Goal: Task Accomplishment & Management: Use online tool/utility

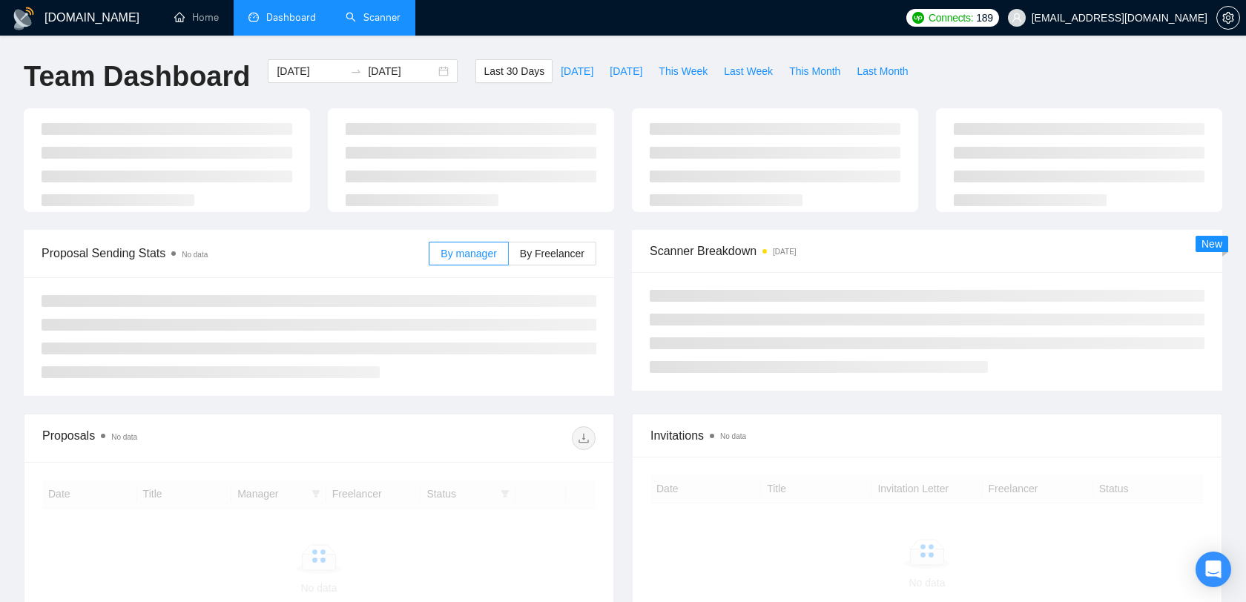
click at [367, 20] on link "Scanner" at bounding box center [373, 17] width 55 height 13
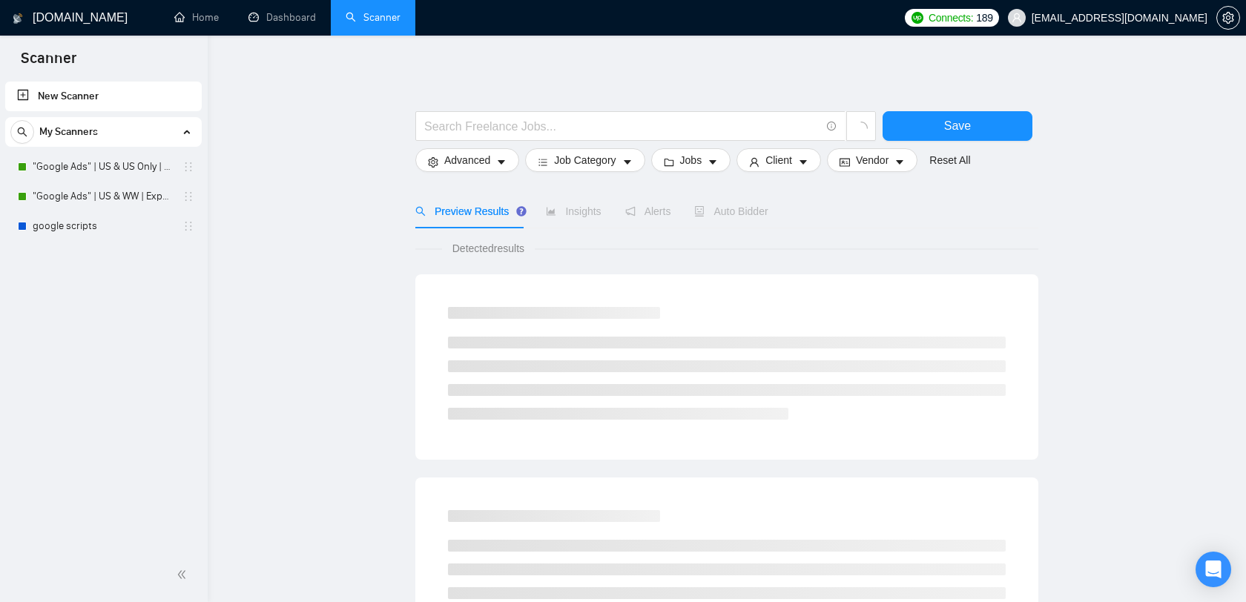
click at [122, 85] on link "New Scanner" at bounding box center [103, 97] width 173 height 30
click at [121, 91] on link "New Scanner" at bounding box center [103, 97] width 173 height 30
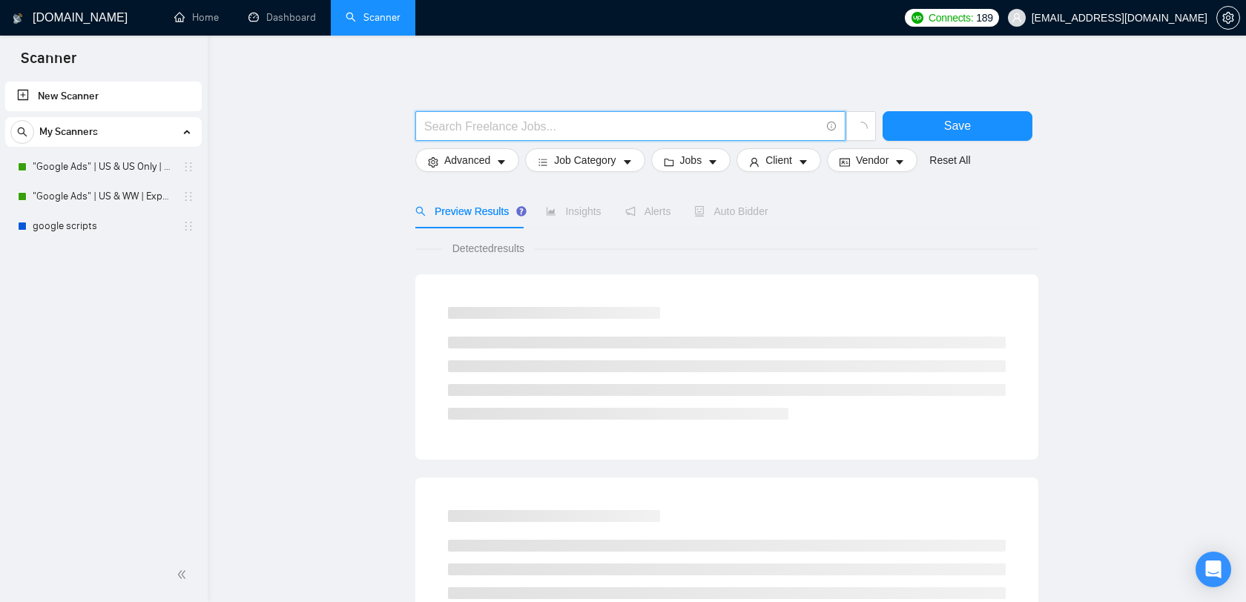
click at [468, 129] on input "text" at bounding box center [622, 126] width 396 height 19
paste input "retool"
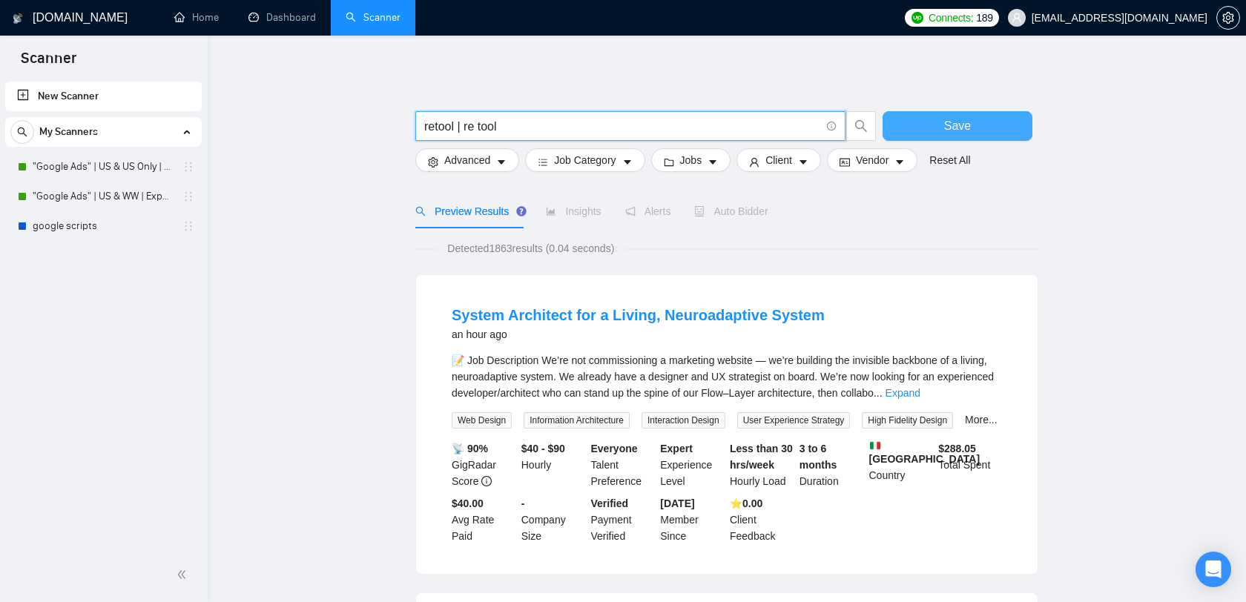
type input "retool | re tool"
click at [958, 128] on span "Save" at bounding box center [957, 125] width 27 height 19
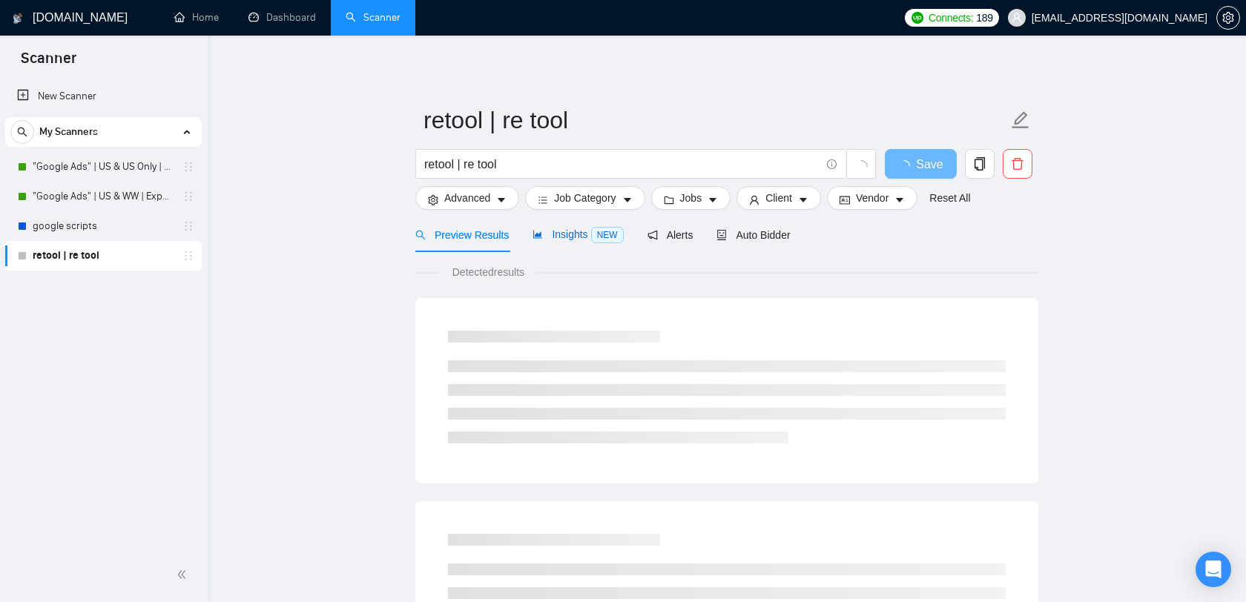
click at [573, 236] on span "Insights NEW" at bounding box center [578, 235] width 91 height 12
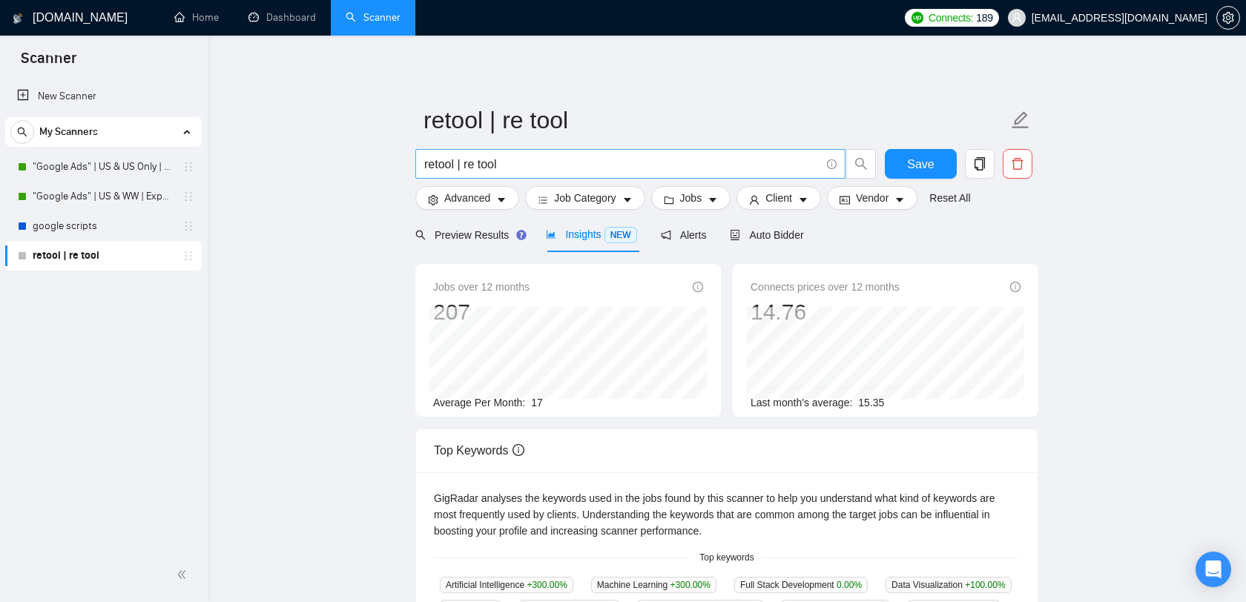
click at [546, 166] on input "retool | re tool" at bounding box center [622, 164] width 396 height 19
type input "retool"
click at [930, 166] on span "Save" at bounding box center [920, 164] width 27 height 19
click at [502, 169] on input "retool" at bounding box center [622, 164] width 396 height 19
click at [467, 165] on input "retool | re tool"" at bounding box center [622, 164] width 396 height 19
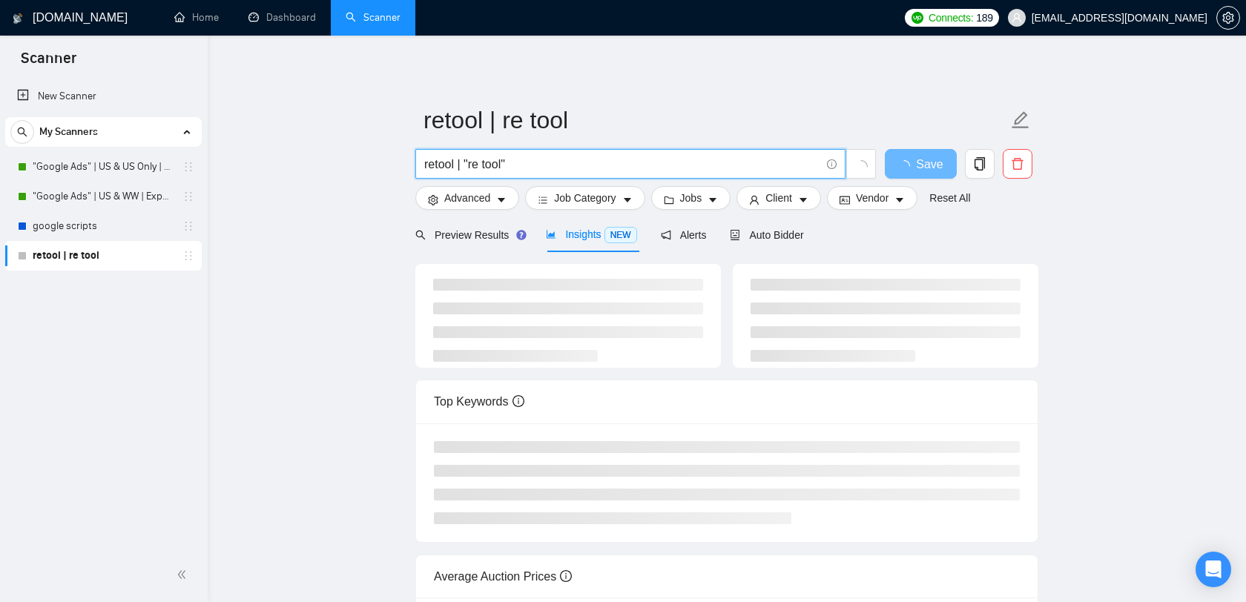
click at [510, 165] on input "retool | "re tool"" at bounding box center [622, 164] width 396 height 19
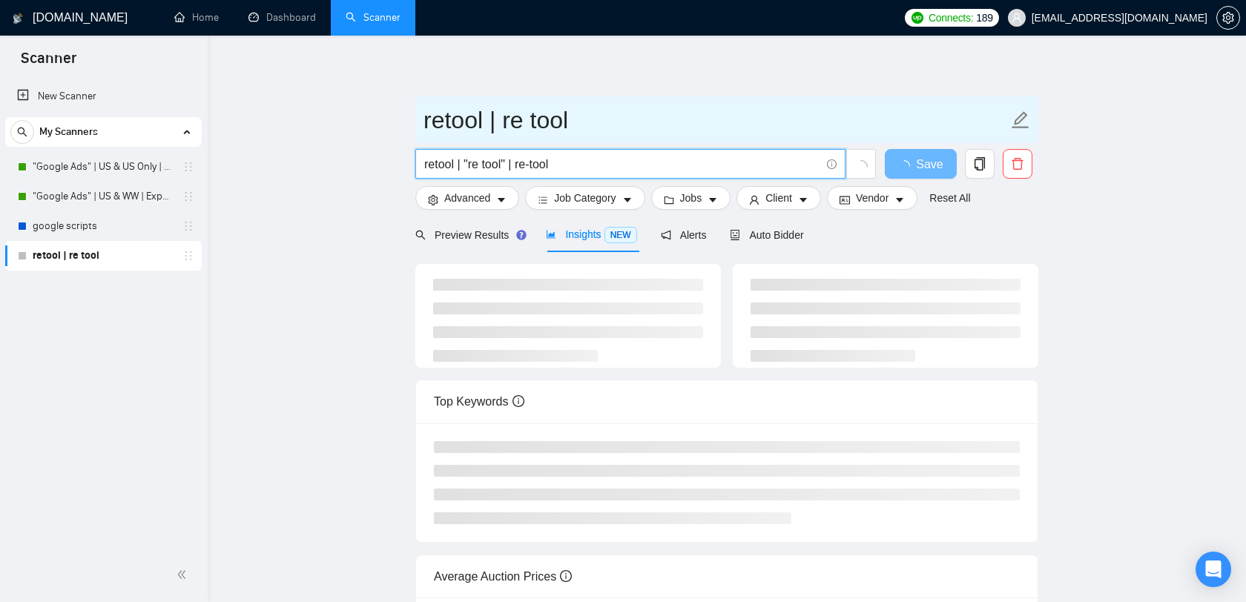
type input "retool | "re tool" | re-tool"
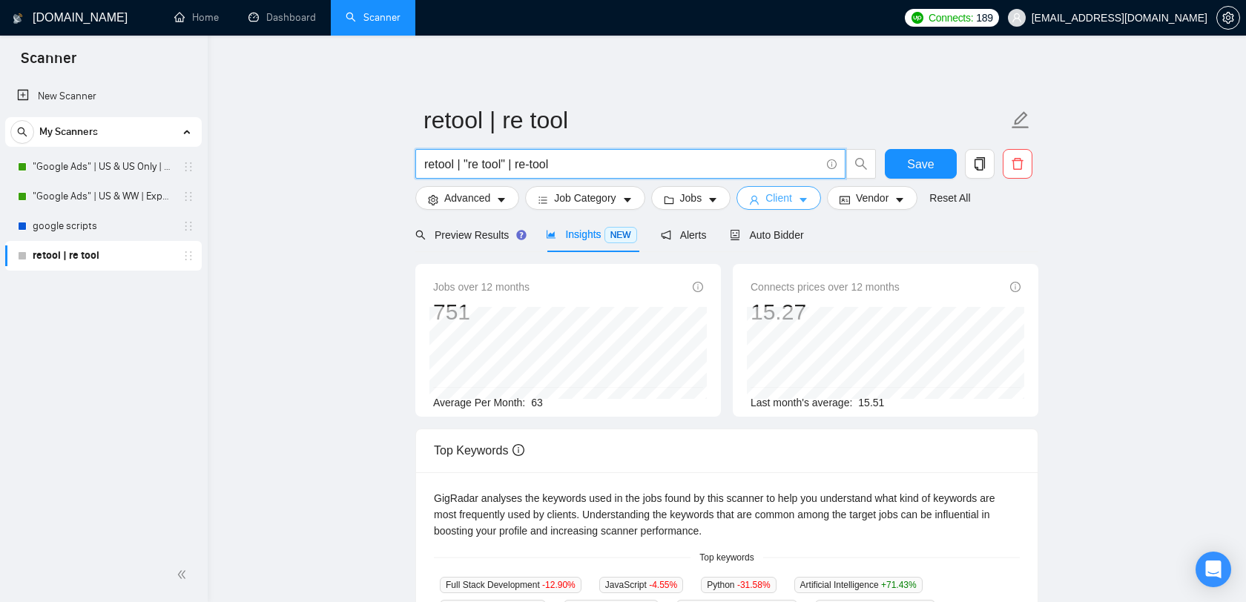
click at [786, 199] on span "Client" at bounding box center [779, 198] width 27 height 16
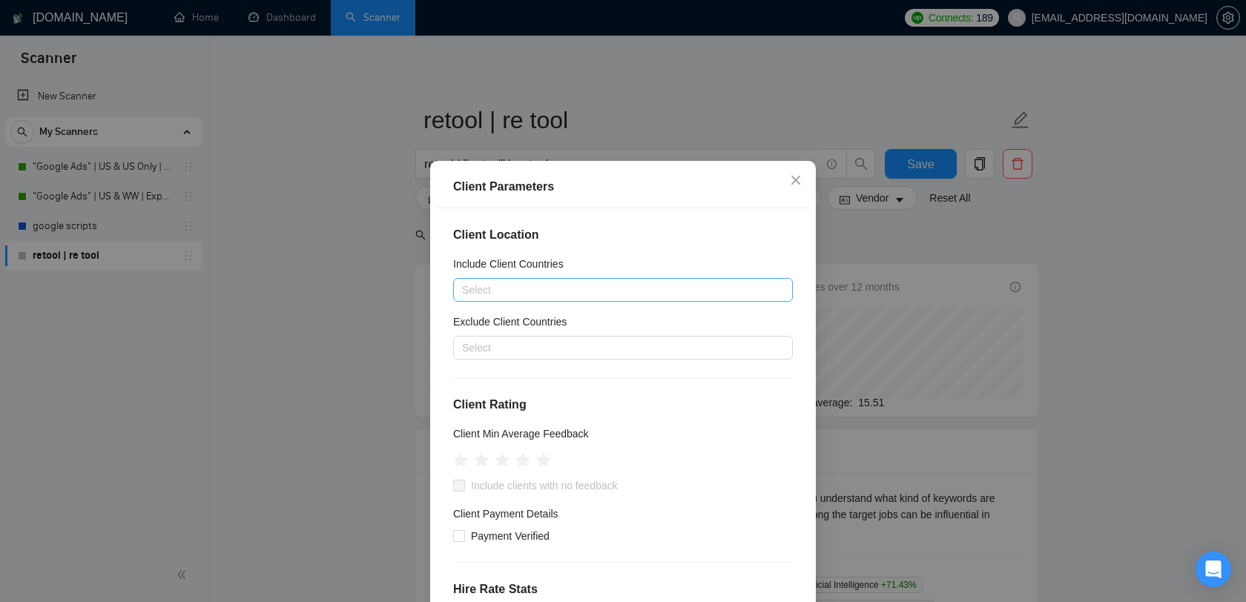
click at [545, 290] on div at bounding box center [616, 290] width 318 height 18
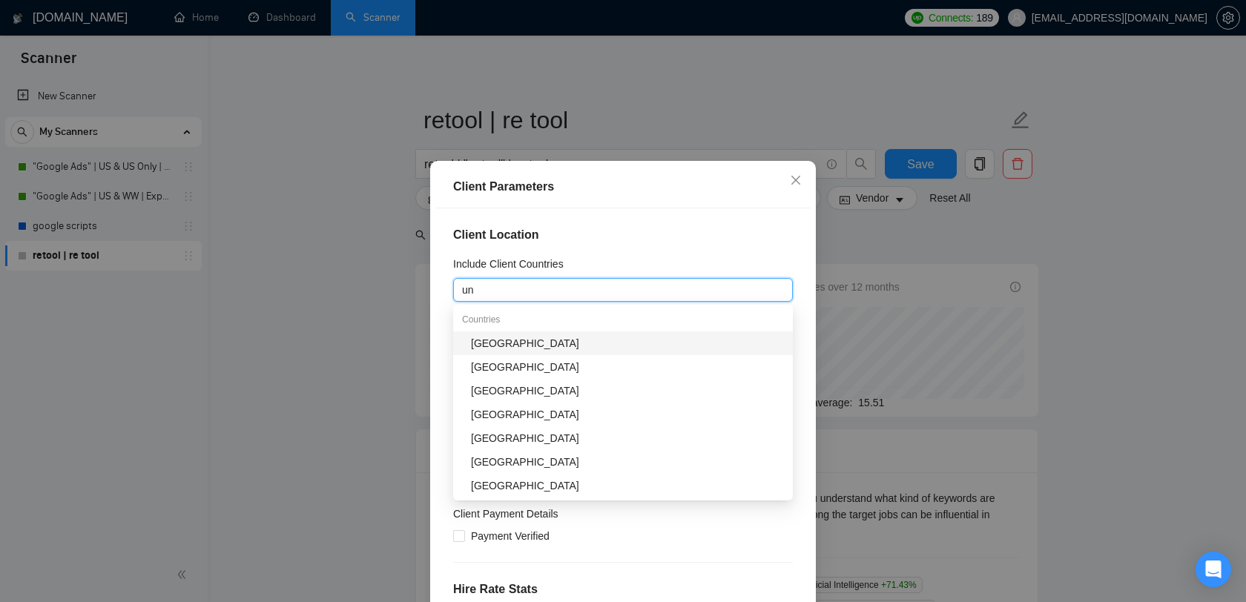
type input "uni"
click at [490, 344] on div "[GEOGRAPHIC_DATA]" at bounding box center [627, 343] width 313 height 16
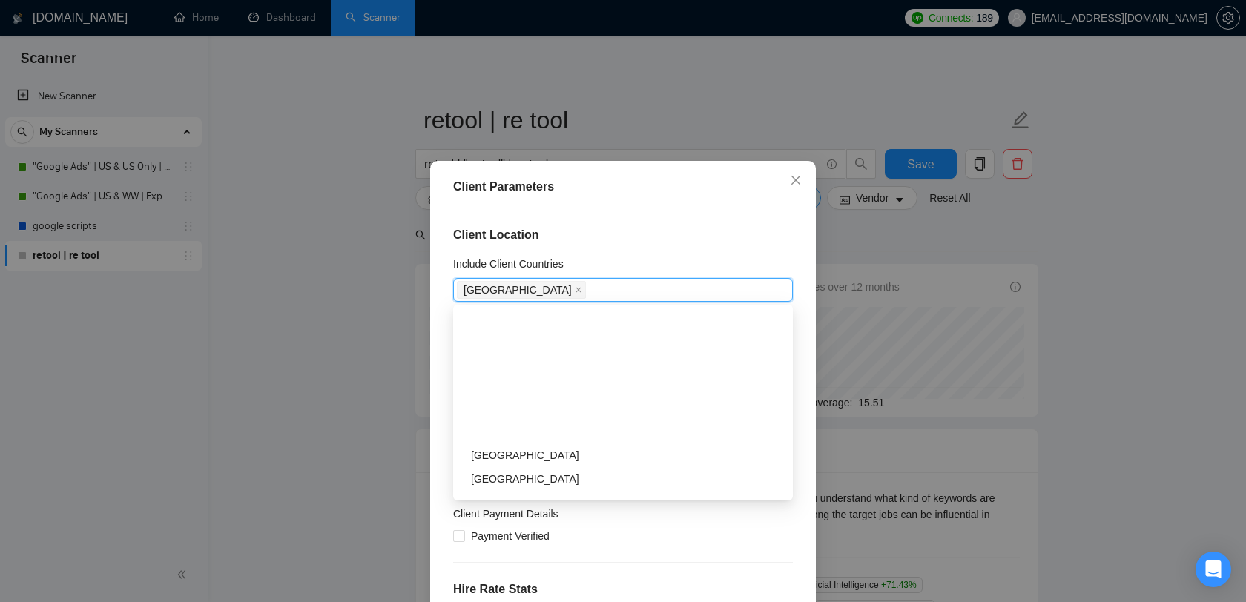
scroll to position [249, 0]
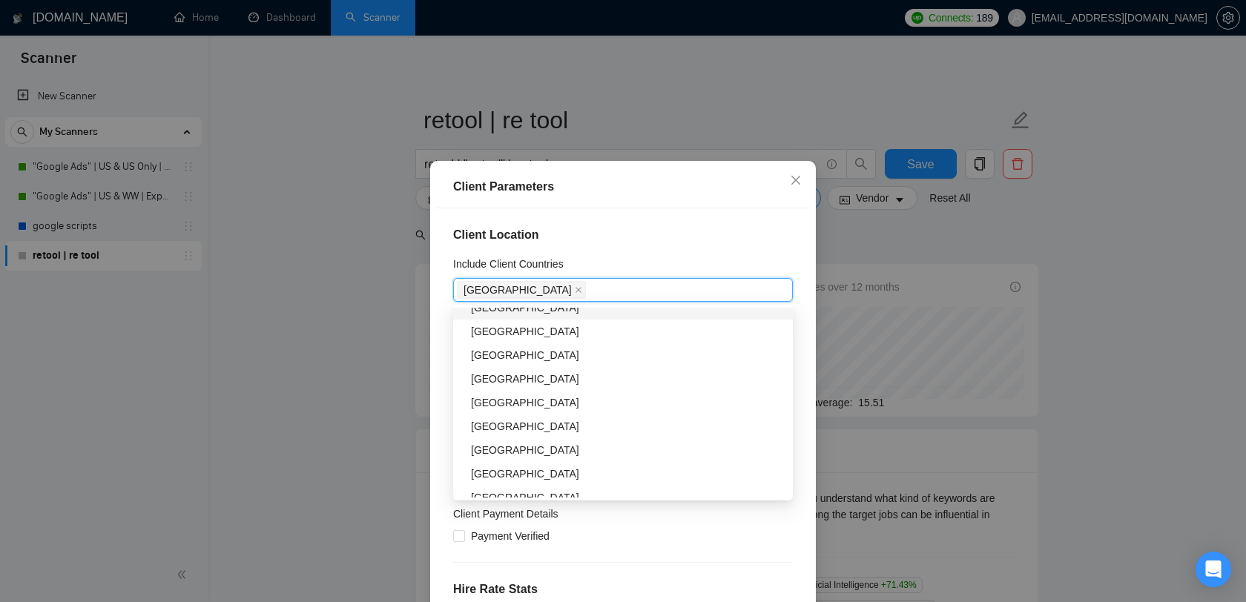
click at [603, 224] on div "Client Location Include Client Countries [GEOGRAPHIC_DATA] Exclude Client Count…" at bounding box center [623, 418] width 375 height 421
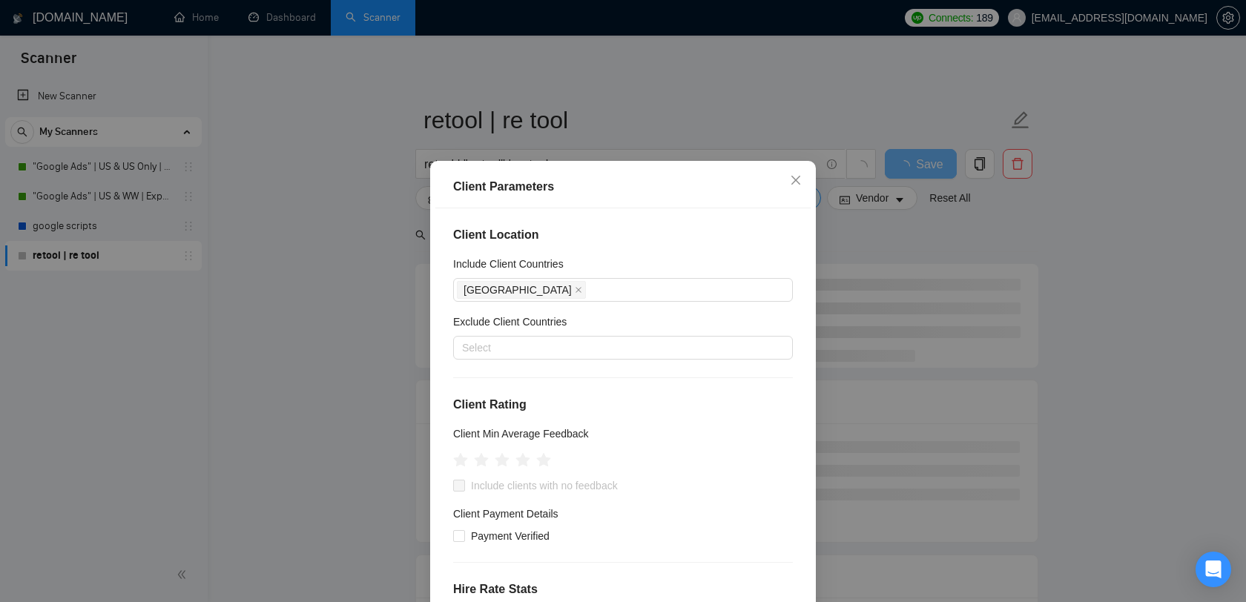
scroll to position [503, 0]
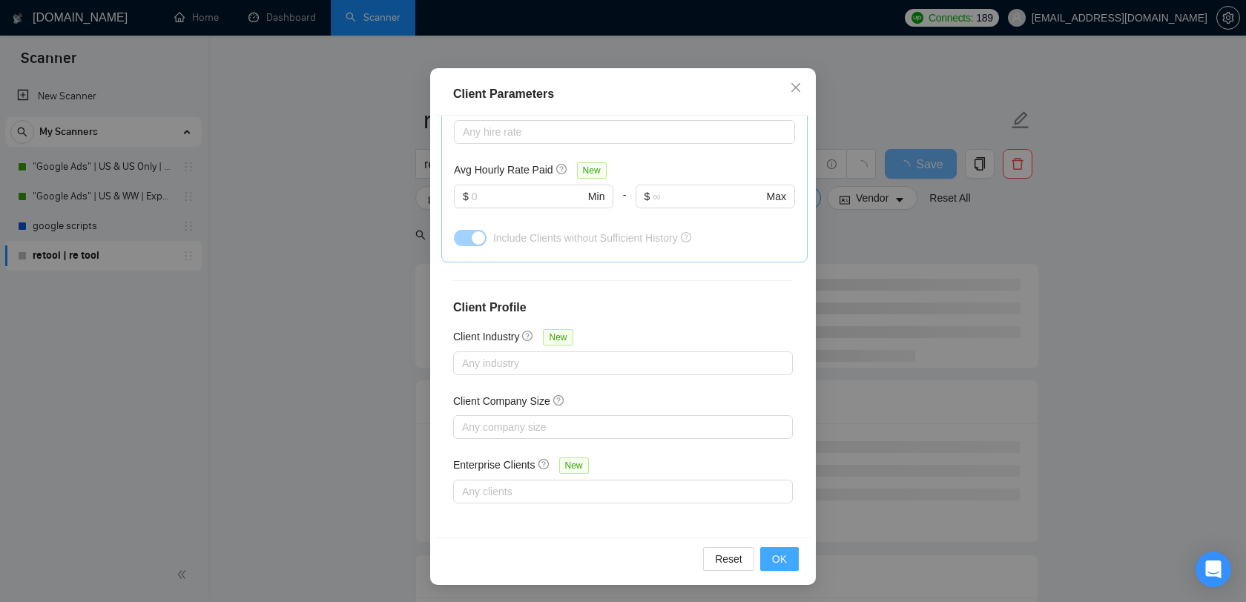
click at [783, 565] on span "OK" at bounding box center [779, 559] width 15 height 16
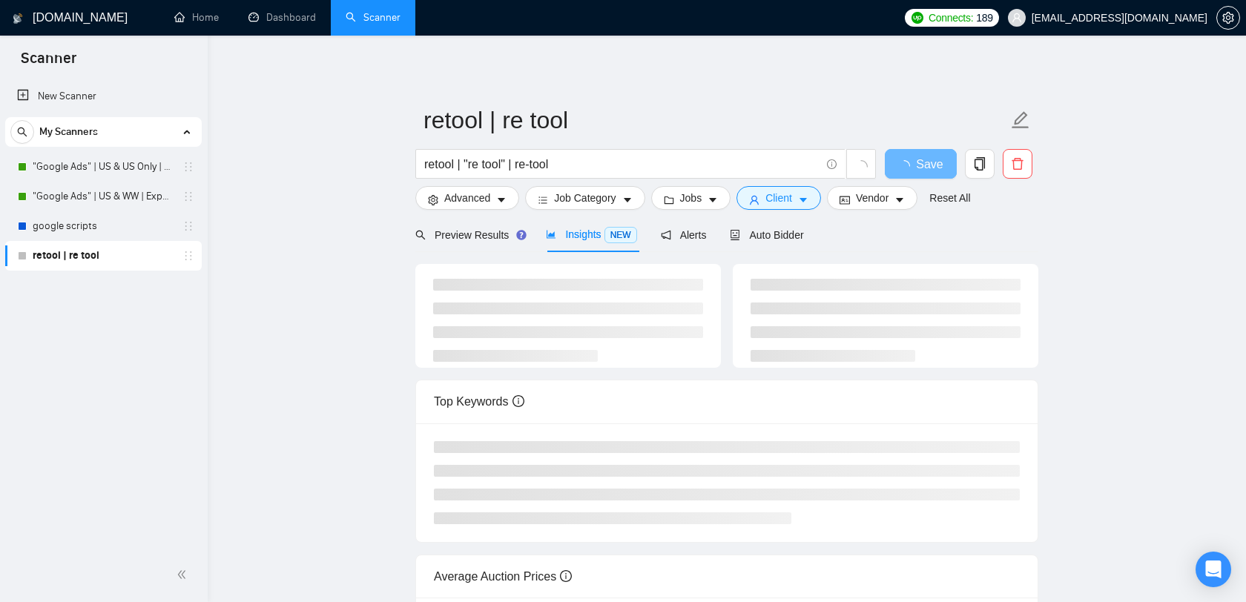
scroll to position [21, 0]
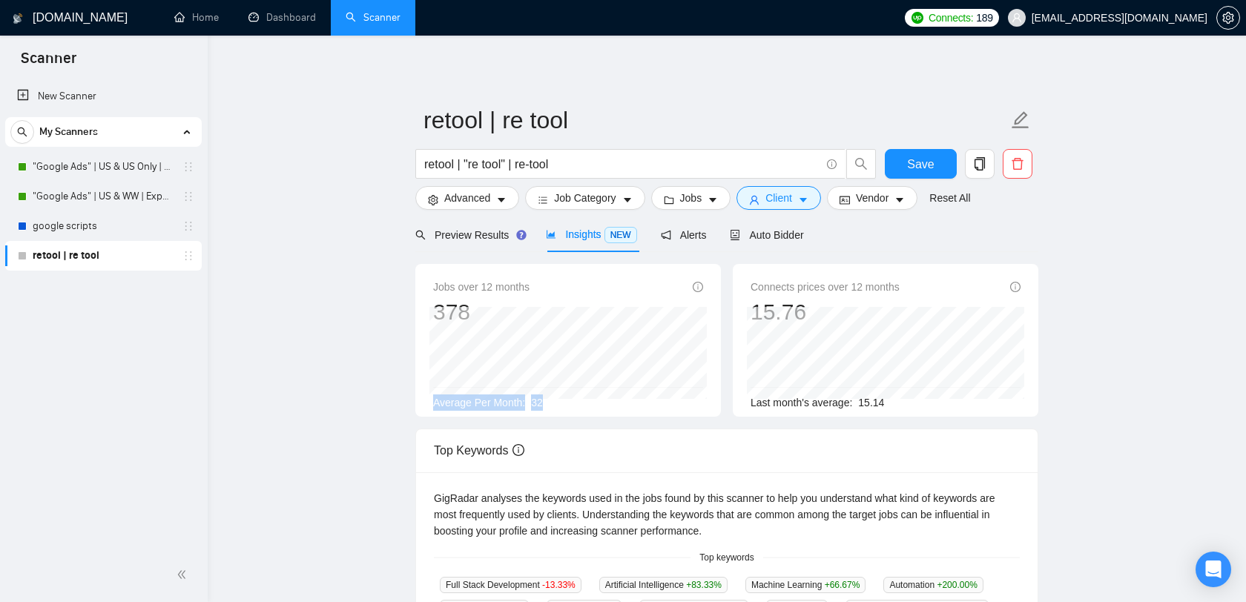
drag, startPoint x: 558, startPoint y: 402, endPoint x: 429, endPoint y: 393, distance: 129.4
click at [429, 393] on div "Jobs over 12 months 378 [DATE] 23 Average Per Month: 32" at bounding box center [568, 340] width 306 height 153
click at [516, 404] on span "Average Per Month:" at bounding box center [479, 403] width 92 height 12
